Goal: Task Accomplishment & Management: Manage account settings

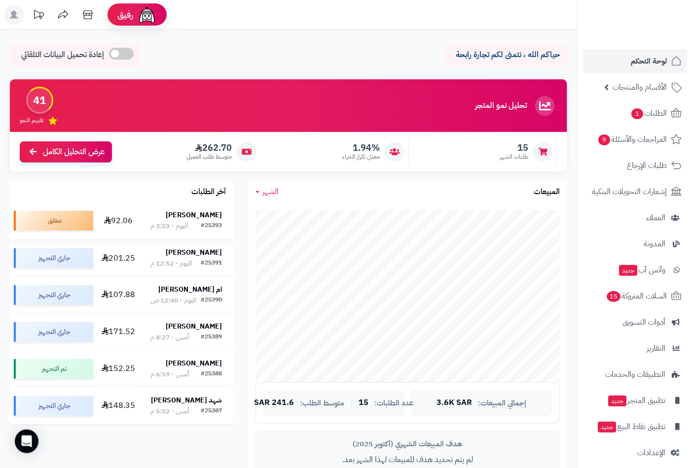
click at [196, 223] on div "#25393 اليوم - 3:03 م" at bounding box center [185, 226] width 71 height 10
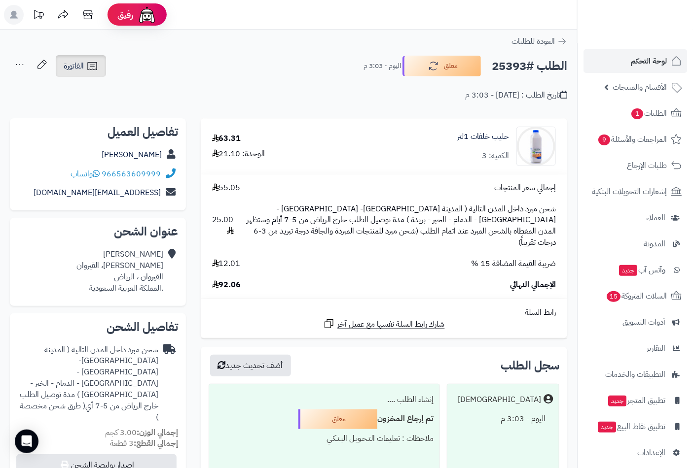
click at [81, 66] on span "الفاتورة" at bounding box center [74, 66] width 20 height 12
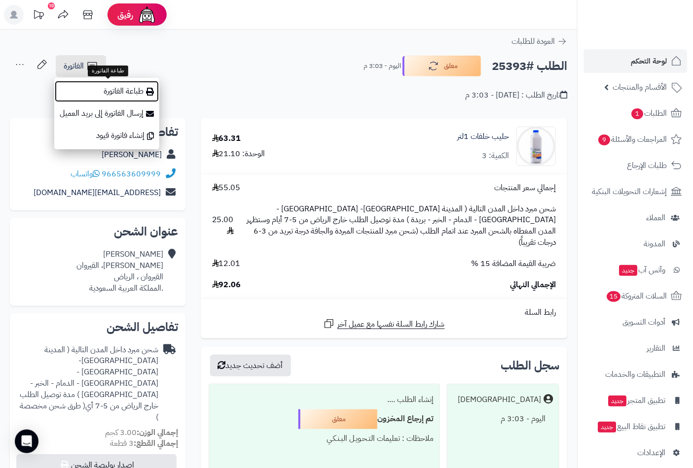
click at [109, 89] on link "طباعة الفاتورة" at bounding box center [106, 91] width 105 height 22
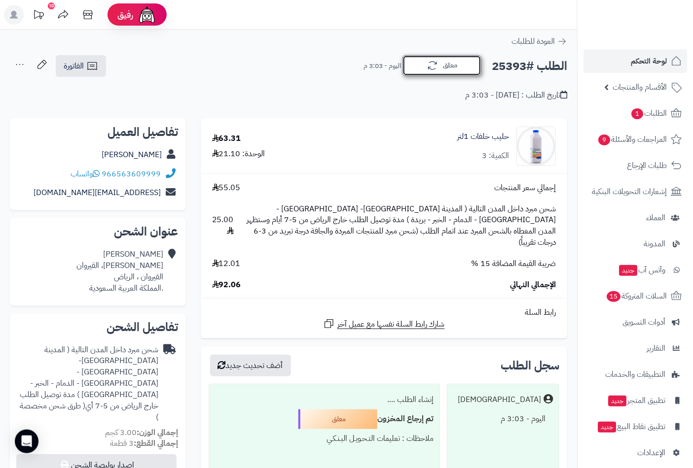
click at [429, 62] on icon "button" at bounding box center [432, 66] width 12 height 12
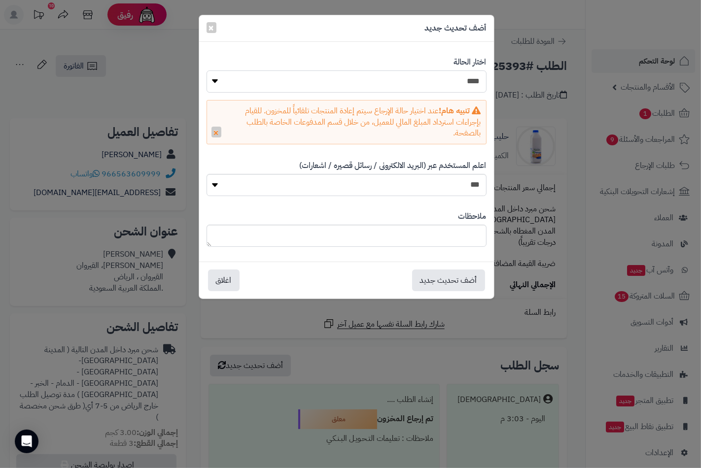
click at [480, 79] on select "**********" at bounding box center [347, 82] width 280 height 22
select select "*"
click at [207, 71] on select "**********" at bounding box center [347, 82] width 280 height 22
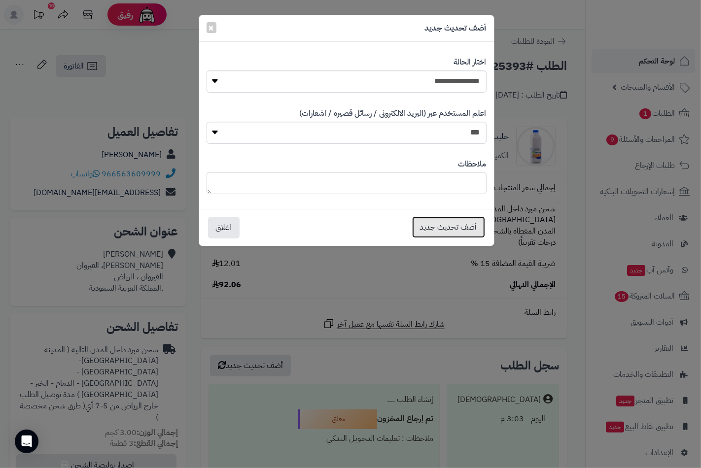
click at [459, 226] on button "أضف تحديث جديد" at bounding box center [448, 227] width 73 height 22
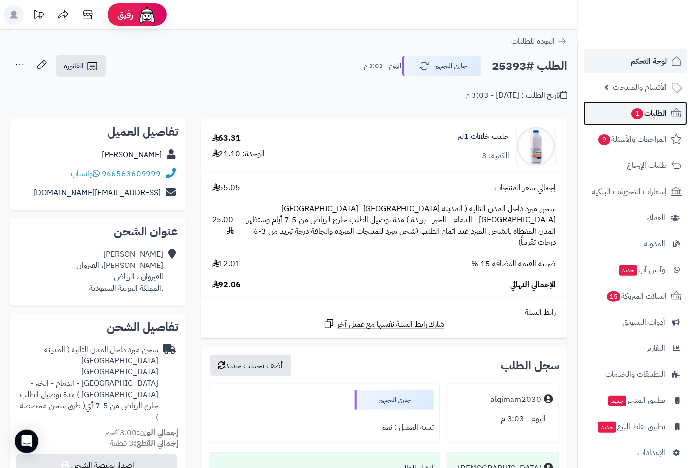
click at [657, 116] on span "الطلبات 1" at bounding box center [648, 113] width 36 height 14
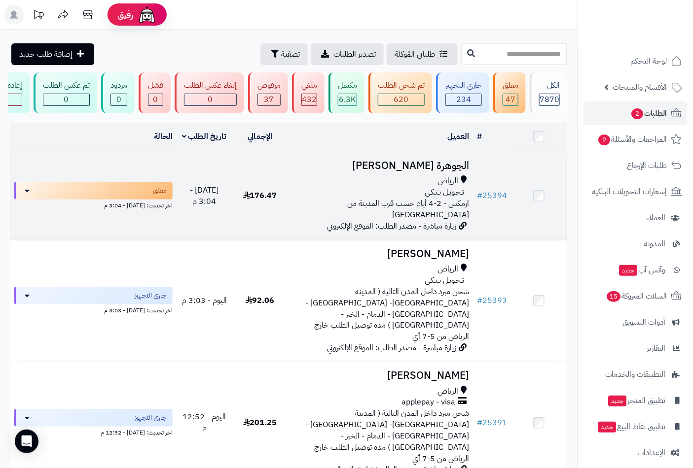
click at [431, 172] on h3 "الجوهرة [PERSON_NAME]" at bounding box center [380, 165] width 177 height 11
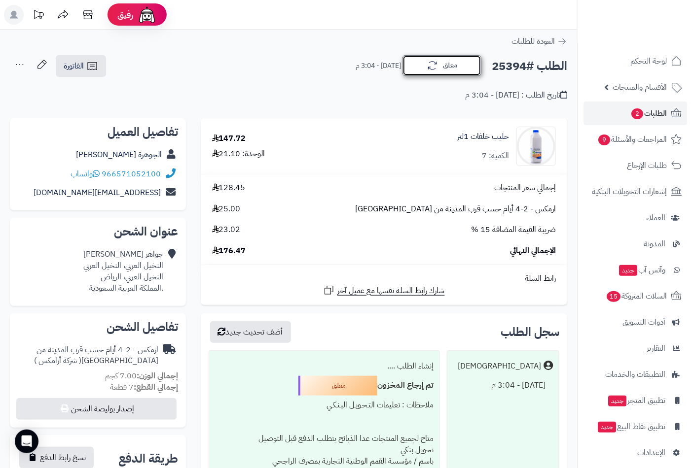
click at [423, 69] on button "معلق" at bounding box center [441, 65] width 79 height 21
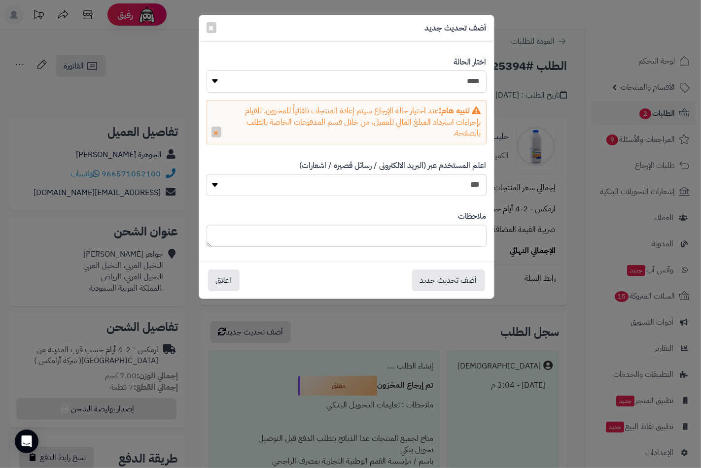
click at [444, 92] on select "**********" at bounding box center [347, 82] width 280 height 22
select select "*"
click at [207, 71] on select "**********" at bounding box center [347, 82] width 280 height 22
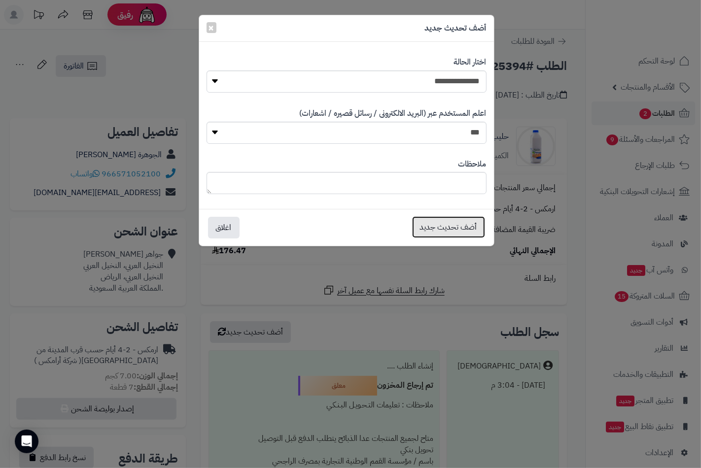
click at [455, 228] on button "أضف تحديث جديد" at bounding box center [448, 227] width 73 height 22
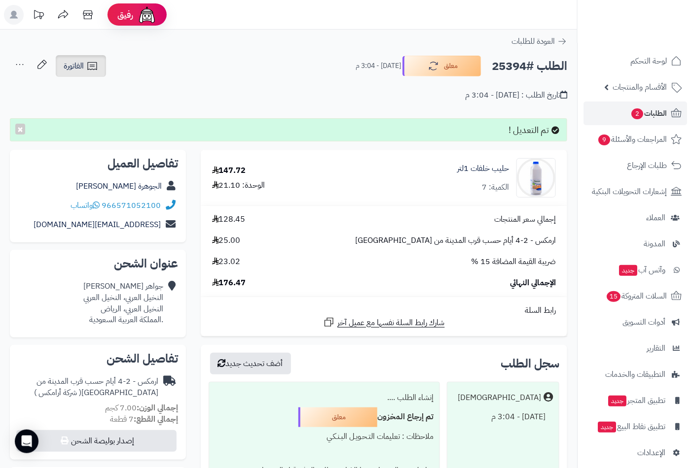
click at [76, 68] on span "الفاتورة" at bounding box center [74, 66] width 20 height 12
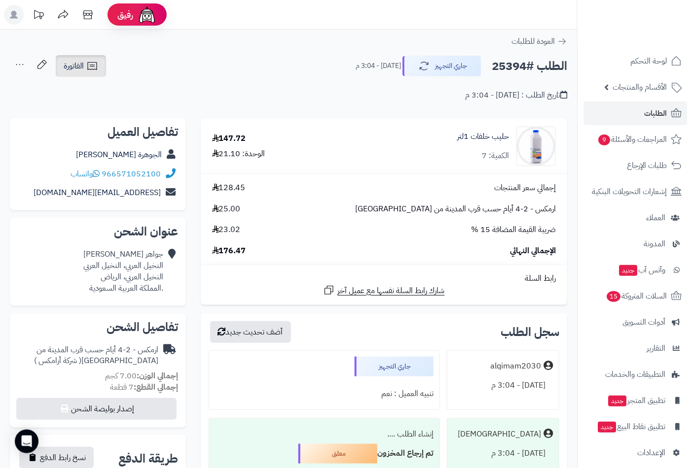
click at [87, 65] on icon at bounding box center [92, 66] width 12 height 12
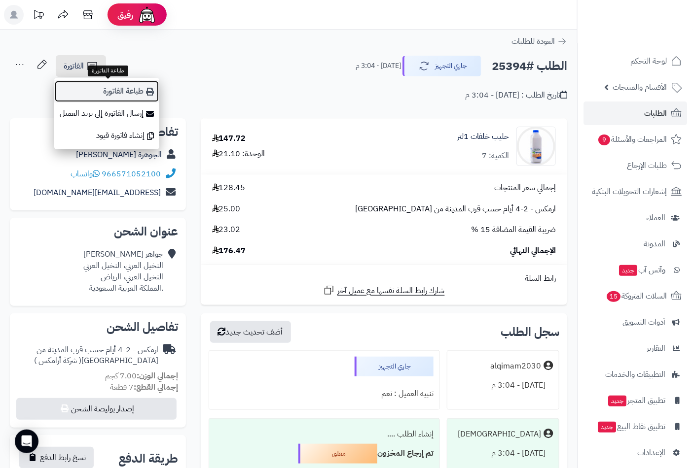
click at [131, 93] on link "طباعة الفاتورة" at bounding box center [106, 91] width 105 height 22
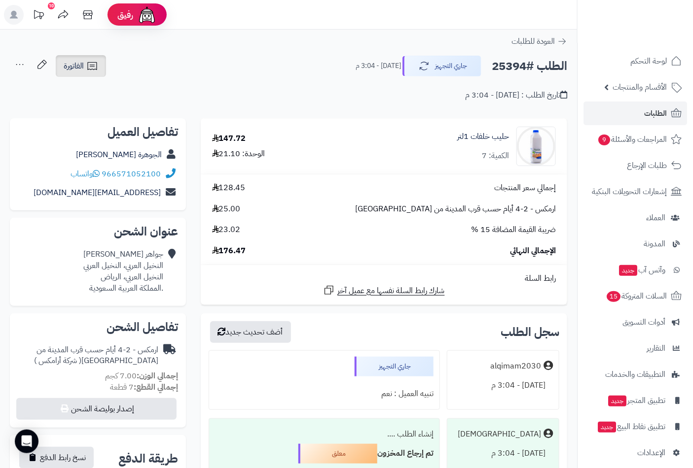
click at [92, 65] on icon at bounding box center [91, 66] width 9 height 8
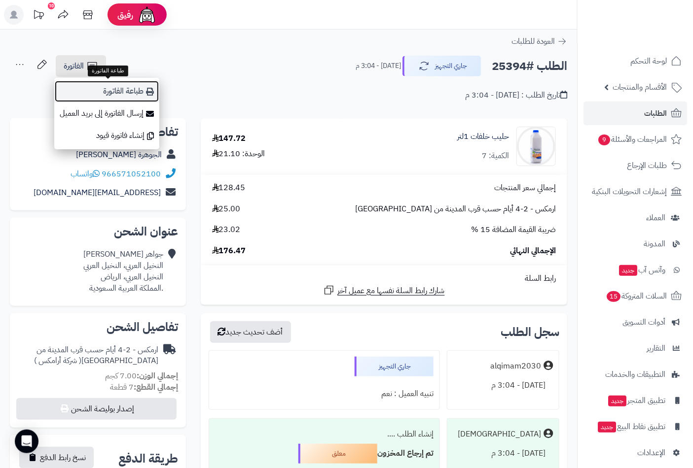
click at [117, 91] on link "طباعة الفاتورة" at bounding box center [106, 91] width 105 height 22
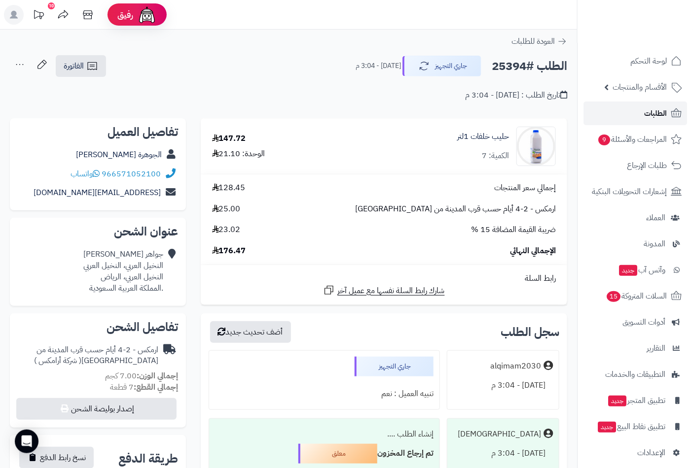
click at [658, 114] on span "الطلبات" at bounding box center [655, 113] width 23 height 14
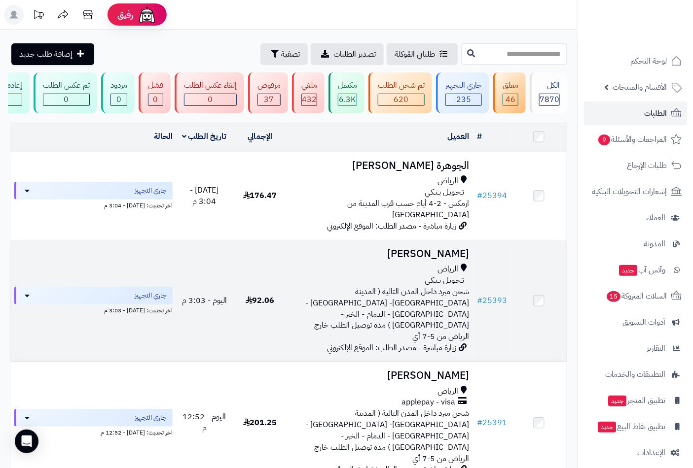
click at [440, 264] on span "الرياض" at bounding box center [447, 269] width 21 height 11
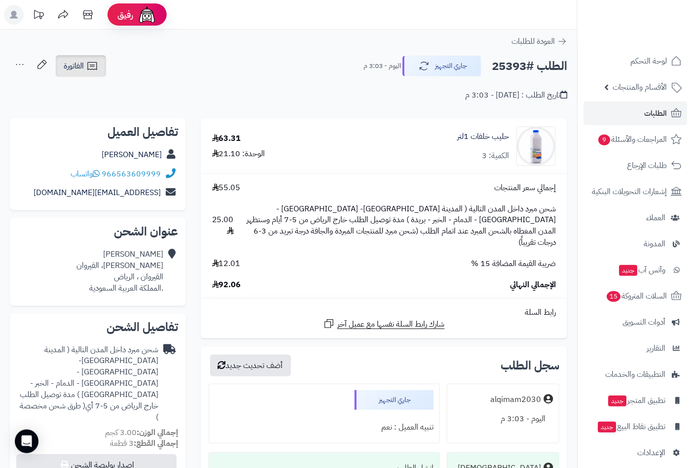
click at [94, 75] on link "الفاتورة" at bounding box center [81, 66] width 50 height 22
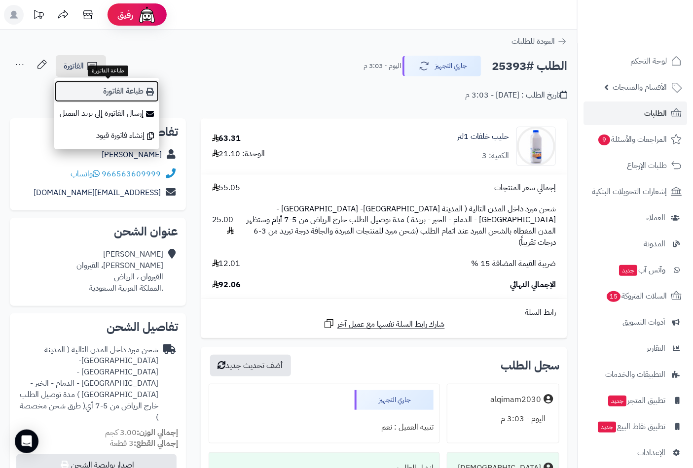
click at [122, 95] on link "طباعة الفاتورة" at bounding box center [106, 91] width 105 height 22
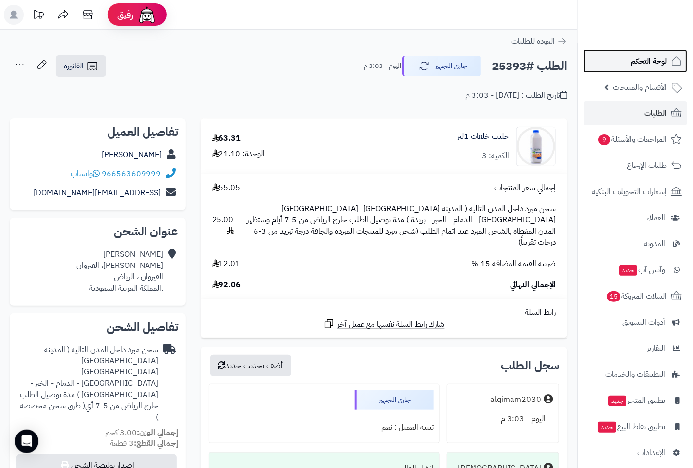
click at [641, 63] on span "لوحة التحكم" at bounding box center [649, 61] width 36 height 14
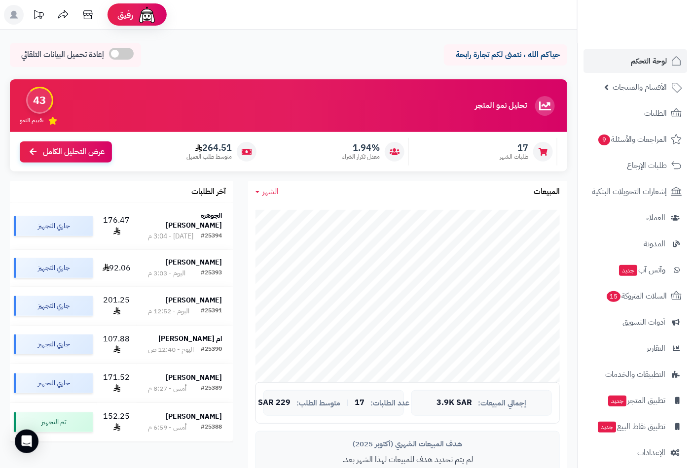
click at [656, 99] on ul "لوحة التحكم الأقسام والمنتجات المنتجات الأقسام الماركات مواصفات المنتجات مواصفا…" at bounding box center [634, 257] width 115 height 416
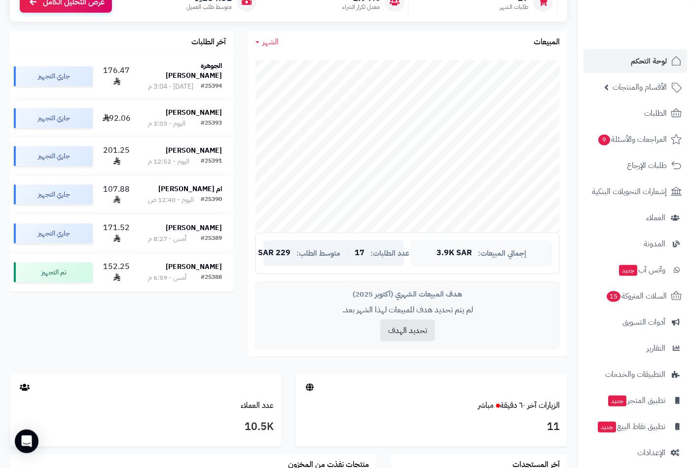
scroll to position [164, 0]
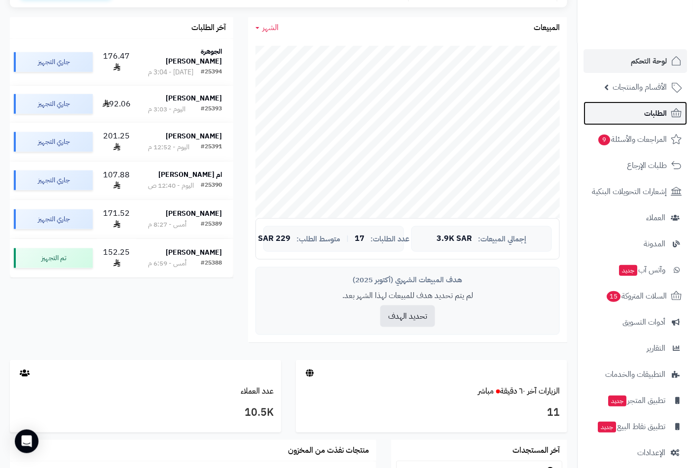
click at [657, 114] on span "الطلبات" at bounding box center [655, 113] width 23 height 14
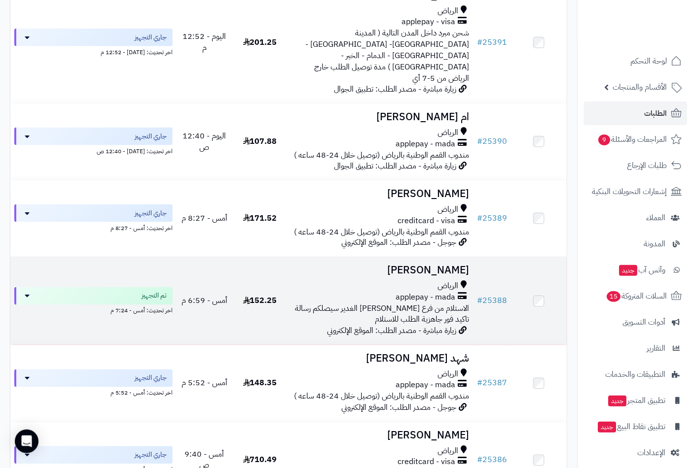
scroll to position [383, 0]
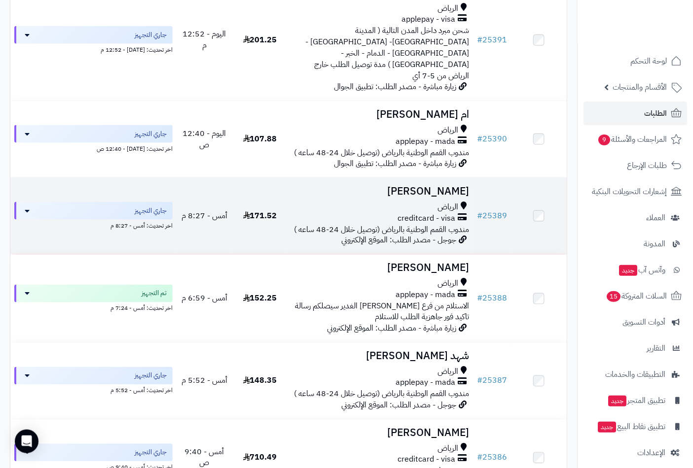
click at [447, 186] on h3 "[PERSON_NAME]" at bounding box center [380, 191] width 177 height 11
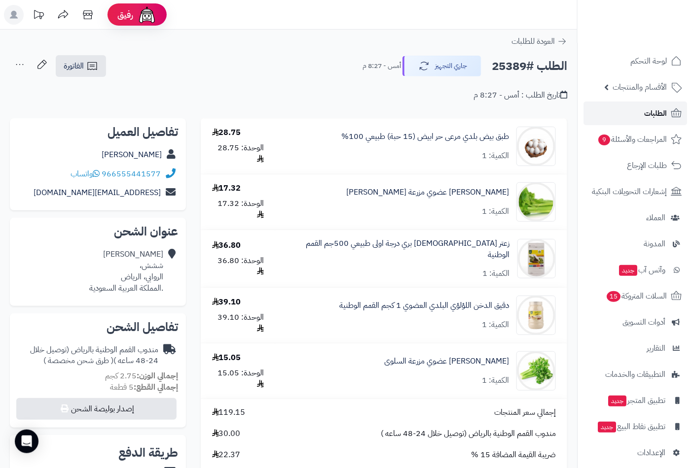
click at [654, 110] on span "الطلبات" at bounding box center [655, 113] width 23 height 14
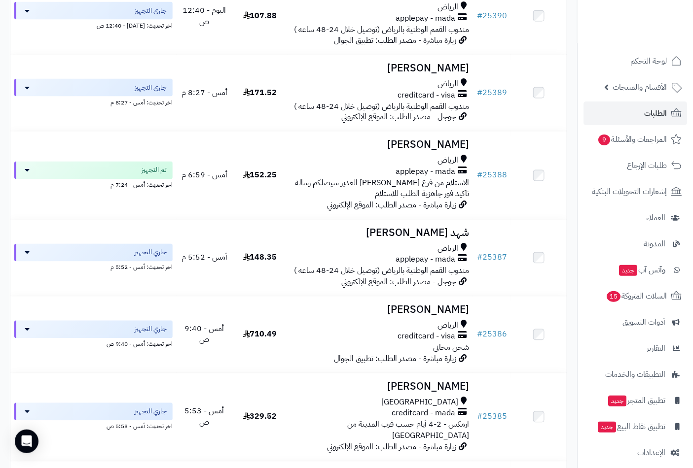
scroll to position [493, 0]
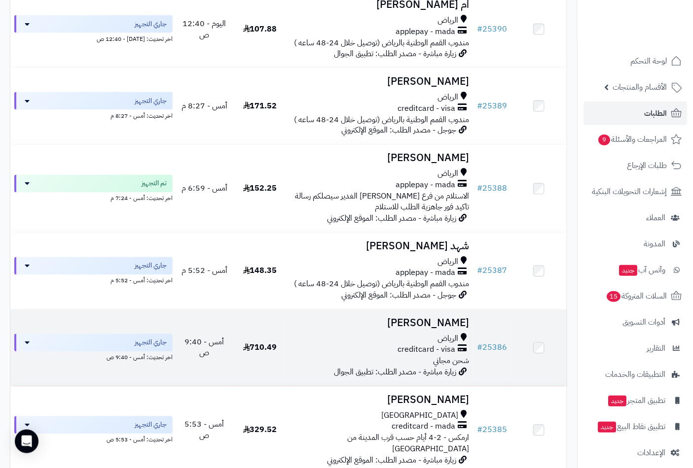
click at [445, 318] on h3 "طاهر صالح" at bounding box center [380, 323] width 177 height 11
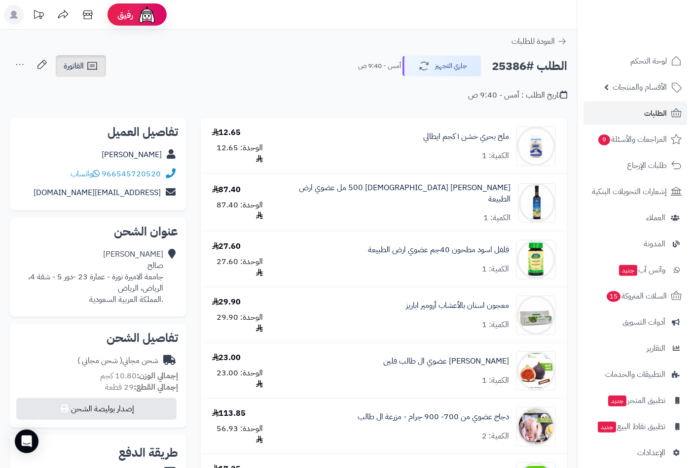
click at [88, 66] on icon at bounding box center [91, 66] width 9 height 8
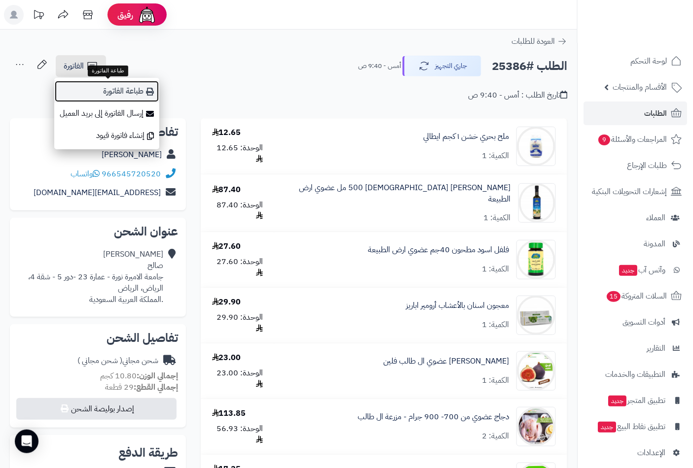
click at [127, 92] on link "طباعة الفاتورة" at bounding box center [106, 91] width 105 height 22
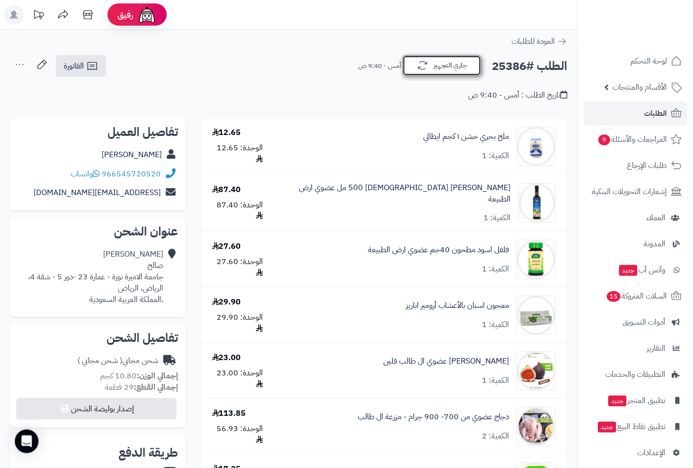
click at [455, 62] on button "جاري التجهيز" at bounding box center [441, 65] width 79 height 21
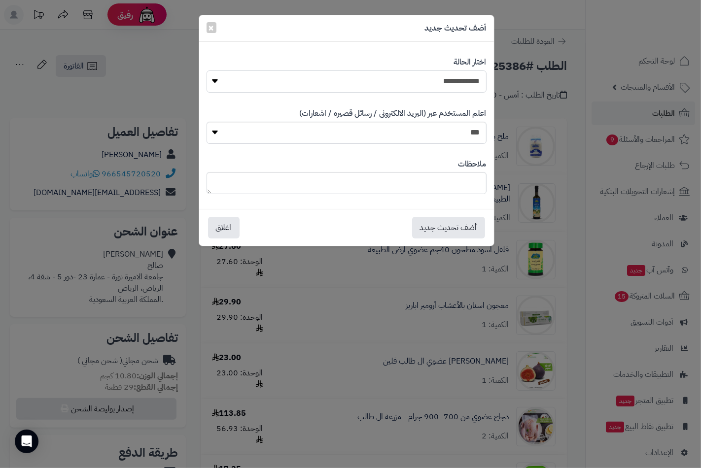
click at [457, 77] on select "**********" at bounding box center [347, 82] width 280 height 22
select select "**"
click at [207, 71] on select "**********" at bounding box center [347, 82] width 280 height 22
click at [457, 231] on button "أضف تحديث جديد" at bounding box center [448, 227] width 73 height 22
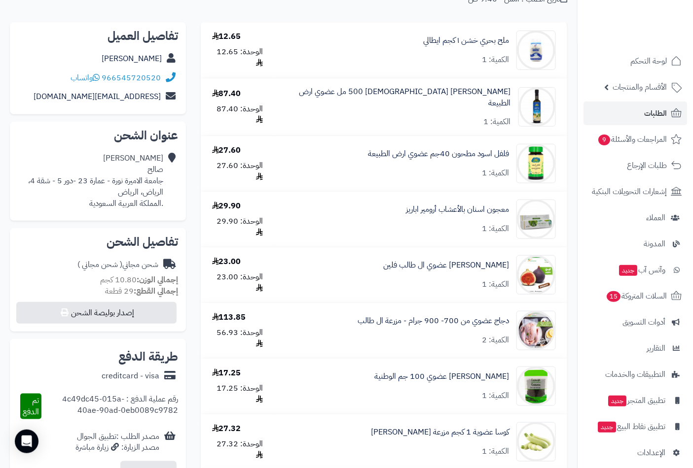
scroll to position [219, 0]
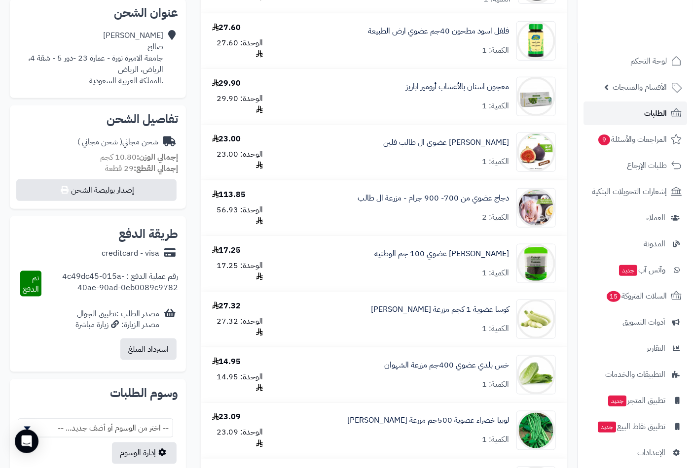
click at [651, 109] on span "الطلبات" at bounding box center [655, 113] width 23 height 14
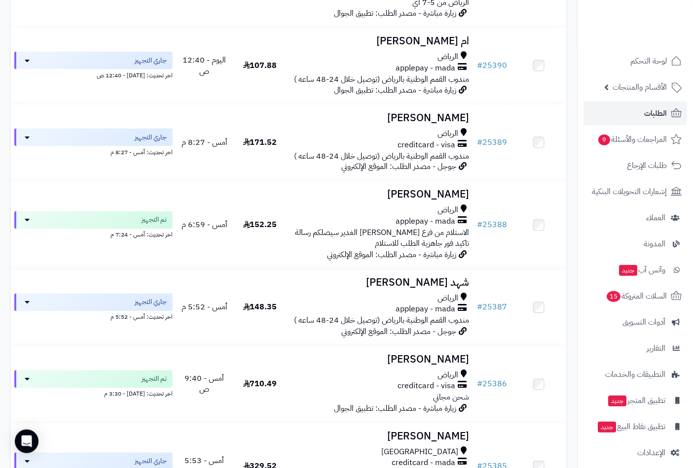
scroll to position [493, 0]
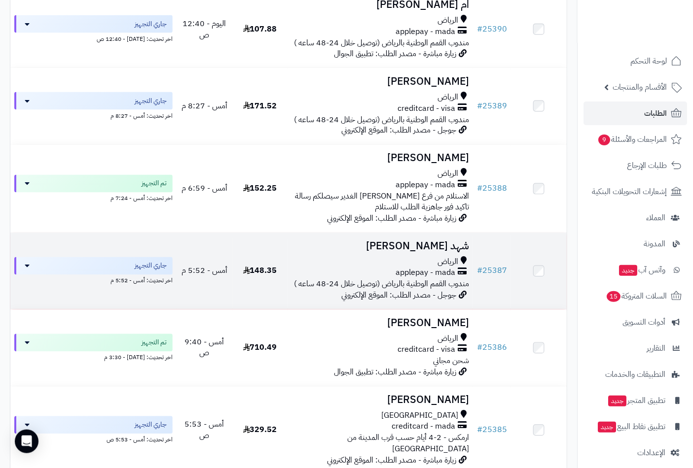
click at [446, 257] on span "الرياض" at bounding box center [447, 262] width 21 height 11
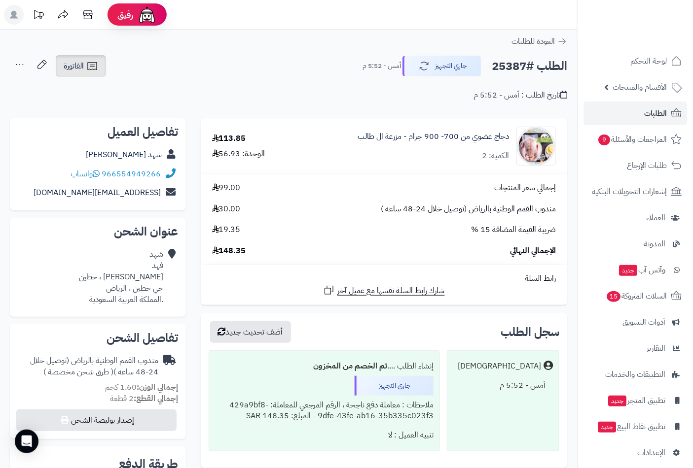
click at [86, 66] on link "الفاتورة" at bounding box center [81, 66] width 50 height 22
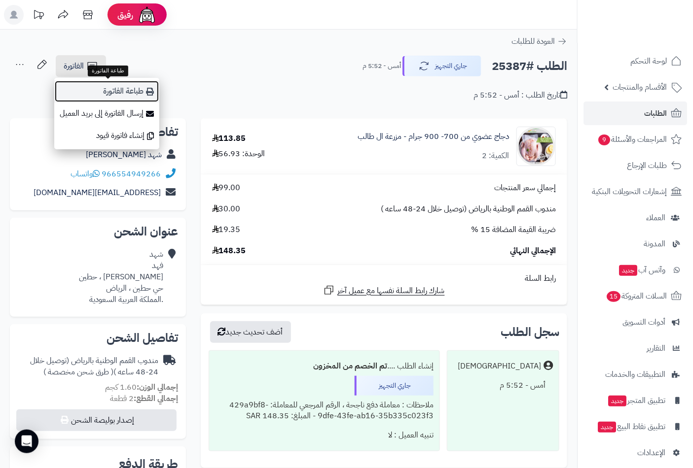
click at [130, 89] on link "طباعة الفاتورة" at bounding box center [106, 91] width 105 height 22
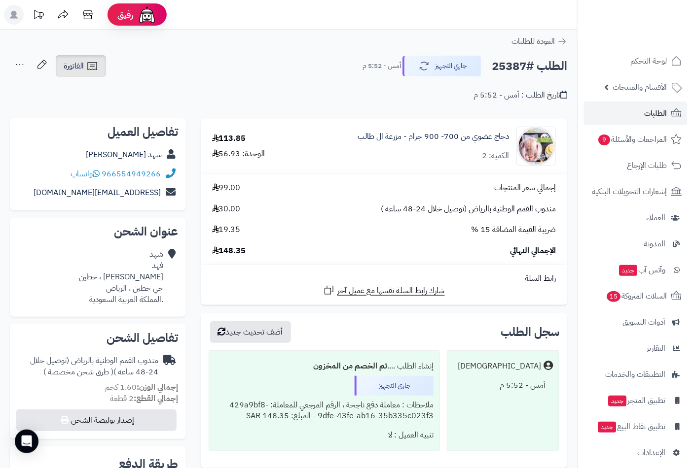
drag, startPoint x: 89, startPoint y: 65, endPoint x: 89, endPoint y: 72, distance: 7.9
click at [89, 65] on icon at bounding box center [92, 66] width 12 height 12
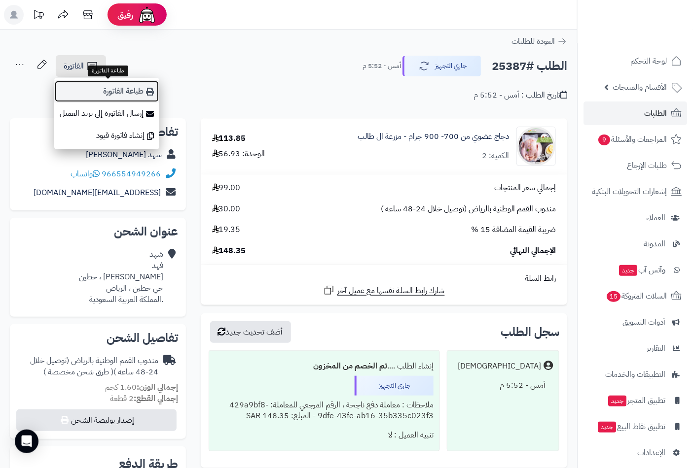
click at [112, 89] on link "طباعة الفاتورة" at bounding box center [106, 91] width 105 height 22
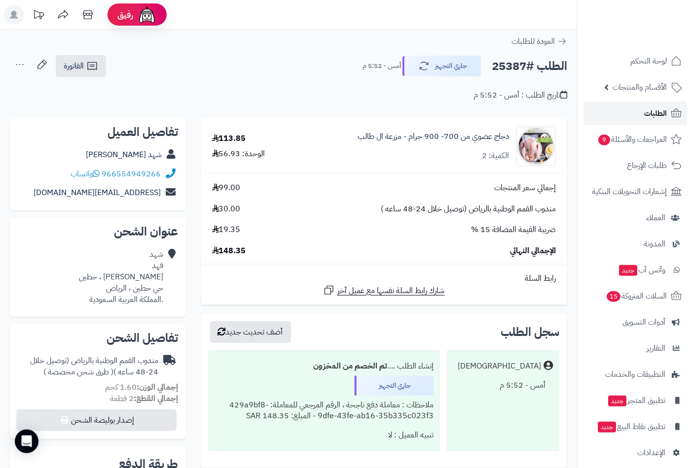
click at [649, 110] on span "الطلبات" at bounding box center [655, 113] width 23 height 14
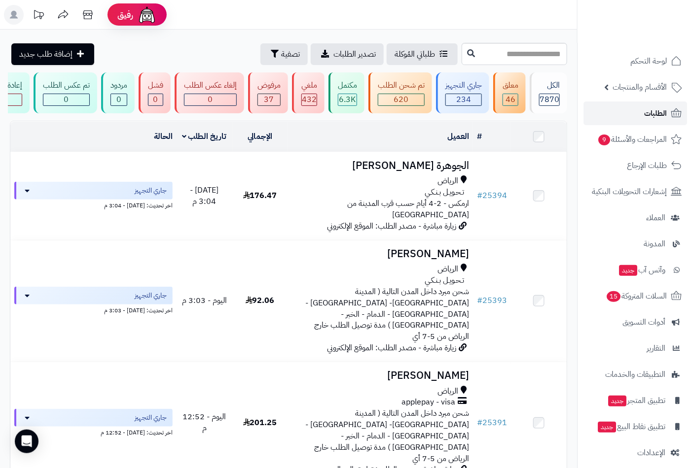
click at [657, 118] on span "الطلبات" at bounding box center [655, 113] width 23 height 14
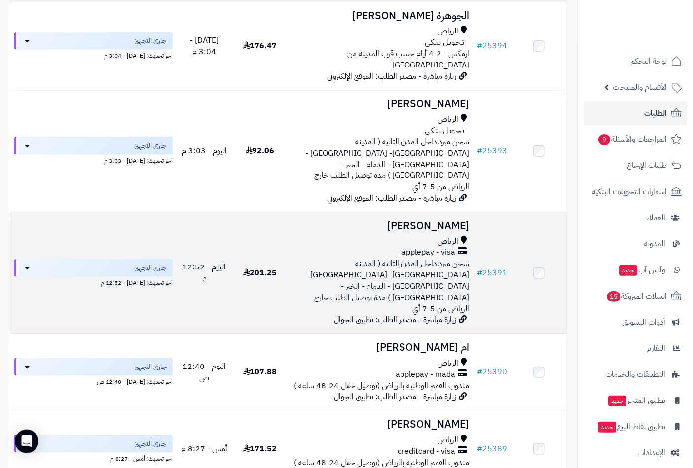
scroll to position [219, 0]
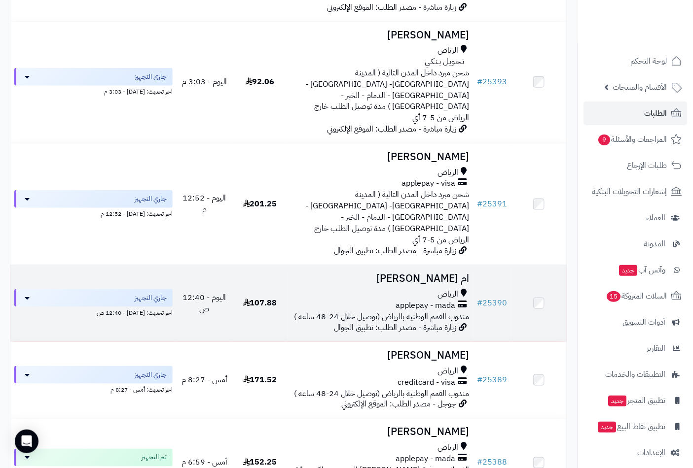
click at [425, 265] on td "ام عبدالله عبدالعزيز الرياض applepay - mada مندوب القمم الوطنية بالرياض (توصيل …" at bounding box center [380, 303] width 185 height 76
click at [430, 273] on h3 "ام [PERSON_NAME]" at bounding box center [380, 278] width 177 height 11
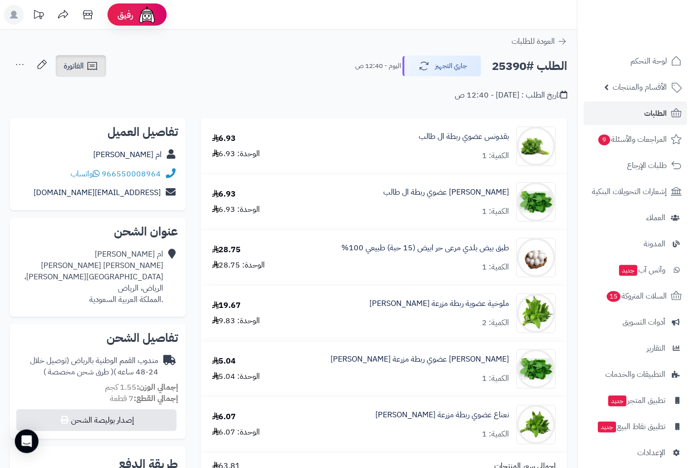
click at [78, 68] on span "الفاتورة" at bounding box center [74, 66] width 20 height 12
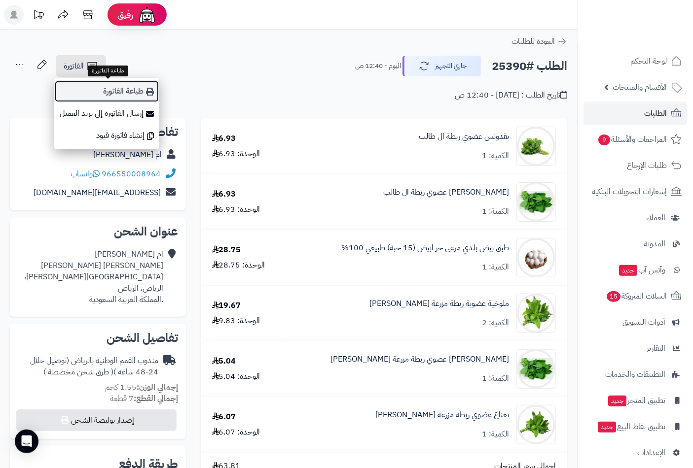
click at [112, 95] on link "طباعة الفاتورة" at bounding box center [106, 91] width 105 height 22
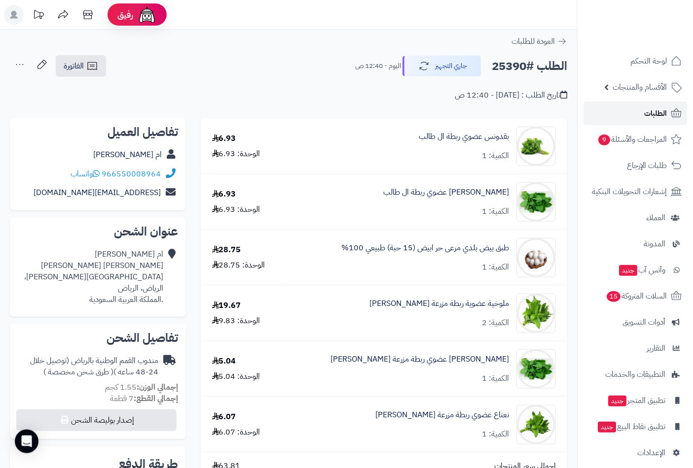
click at [653, 112] on span "الطلبات" at bounding box center [655, 113] width 23 height 14
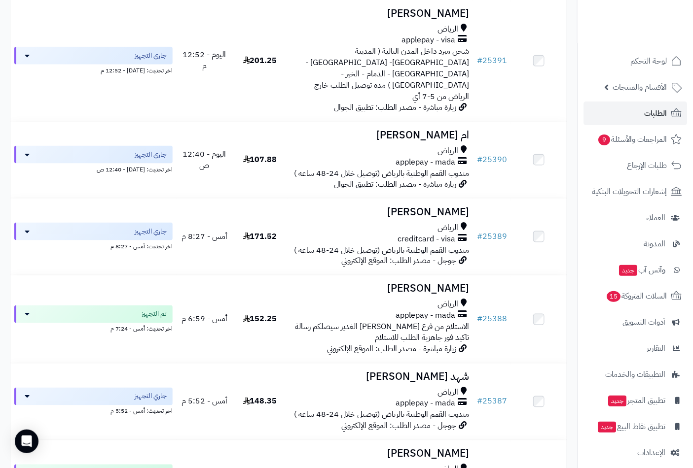
scroll to position [383, 0]
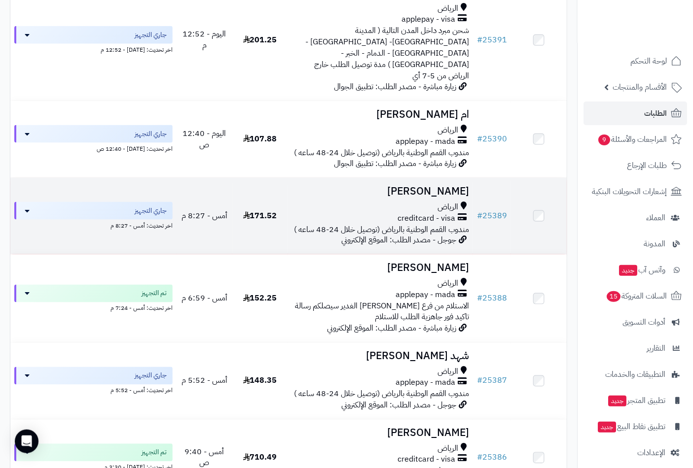
click at [433, 186] on h3 "[PERSON_NAME]" at bounding box center [380, 191] width 177 height 11
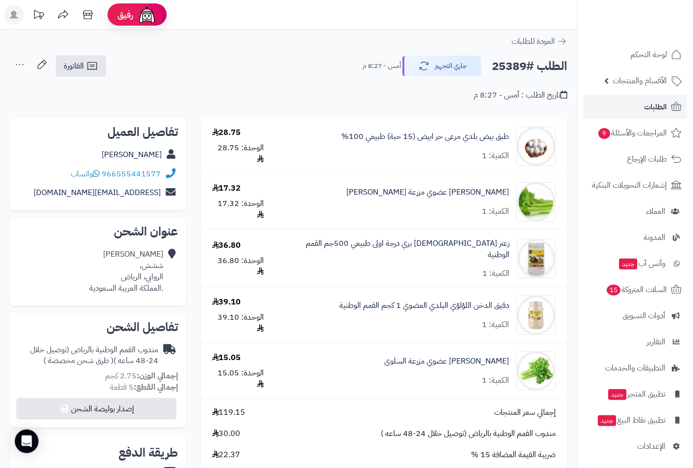
scroll to position [8, 0]
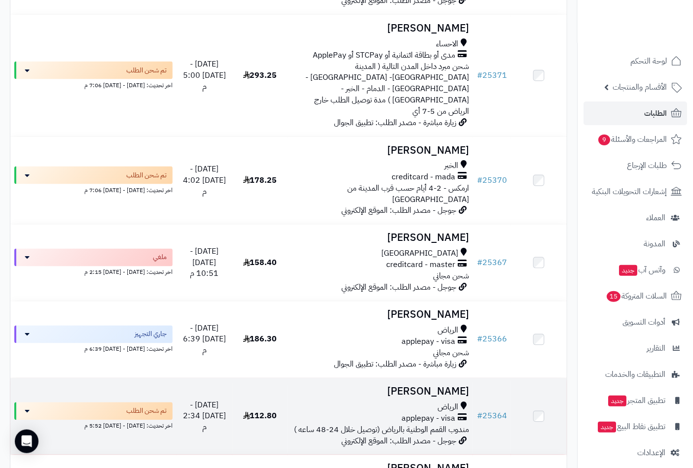
scroll to position [1589, 0]
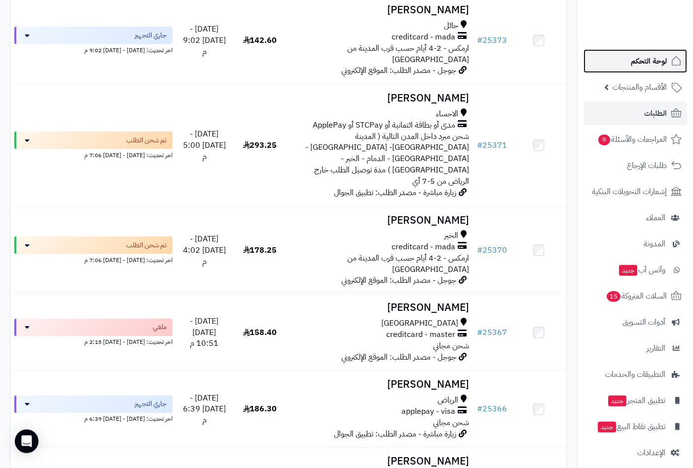
click at [663, 56] on span "لوحة التحكم" at bounding box center [649, 61] width 36 height 14
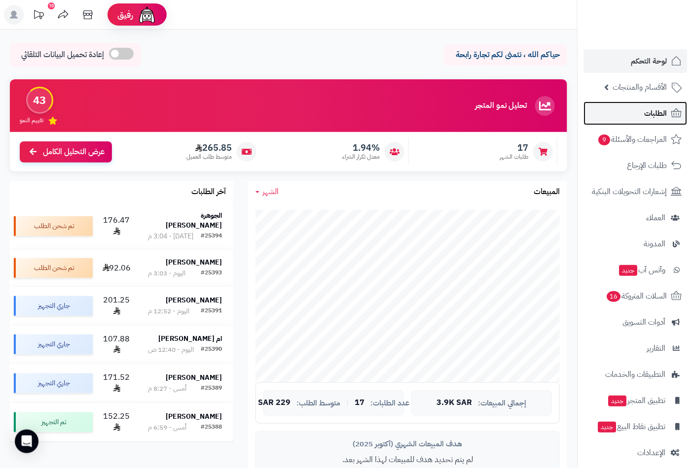
click at [650, 111] on span "الطلبات" at bounding box center [655, 113] width 23 height 14
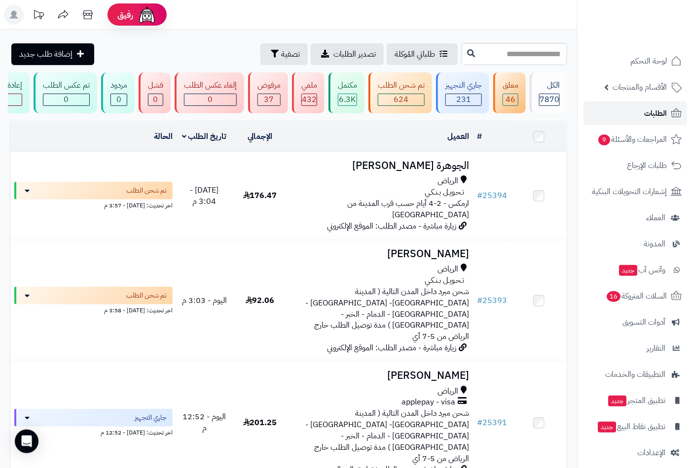
click at [650, 109] on span "الطلبات" at bounding box center [655, 113] width 23 height 14
click at [634, 63] on span "لوحة التحكم" at bounding box center [649, 61] width 36 height 14
